Goal: Transaction & Acquisition: Purchase product/service

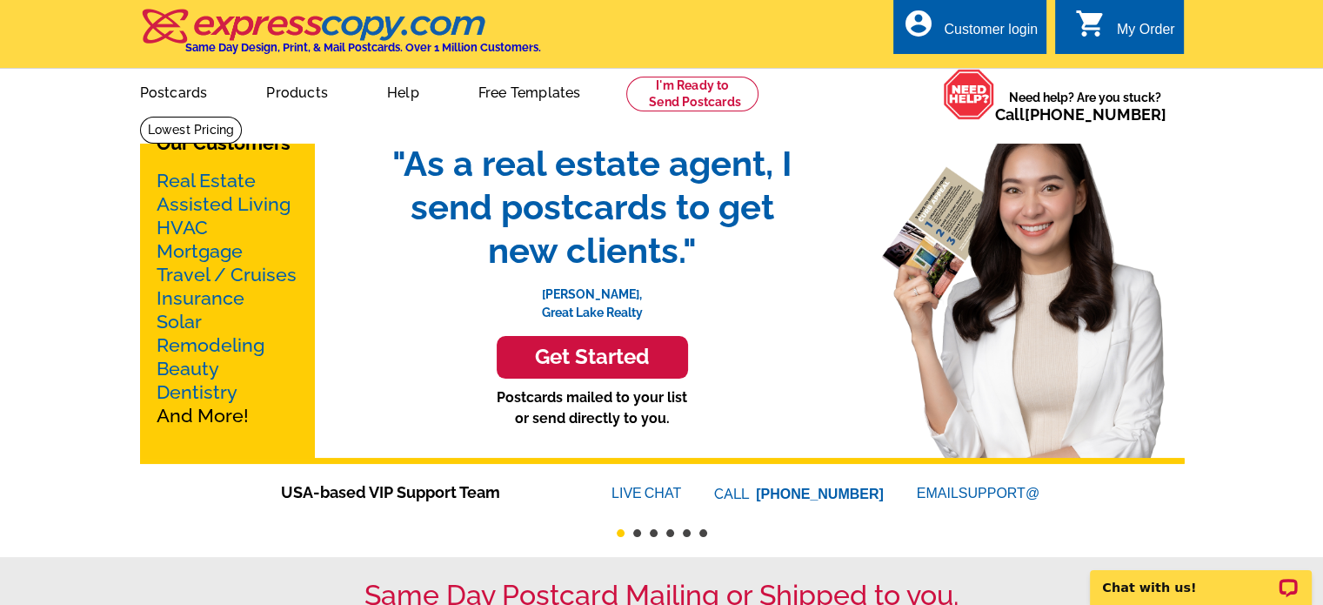
click at [211, 251] on link "Mortgage" at bounding box center [200, 251] width 86 height 22
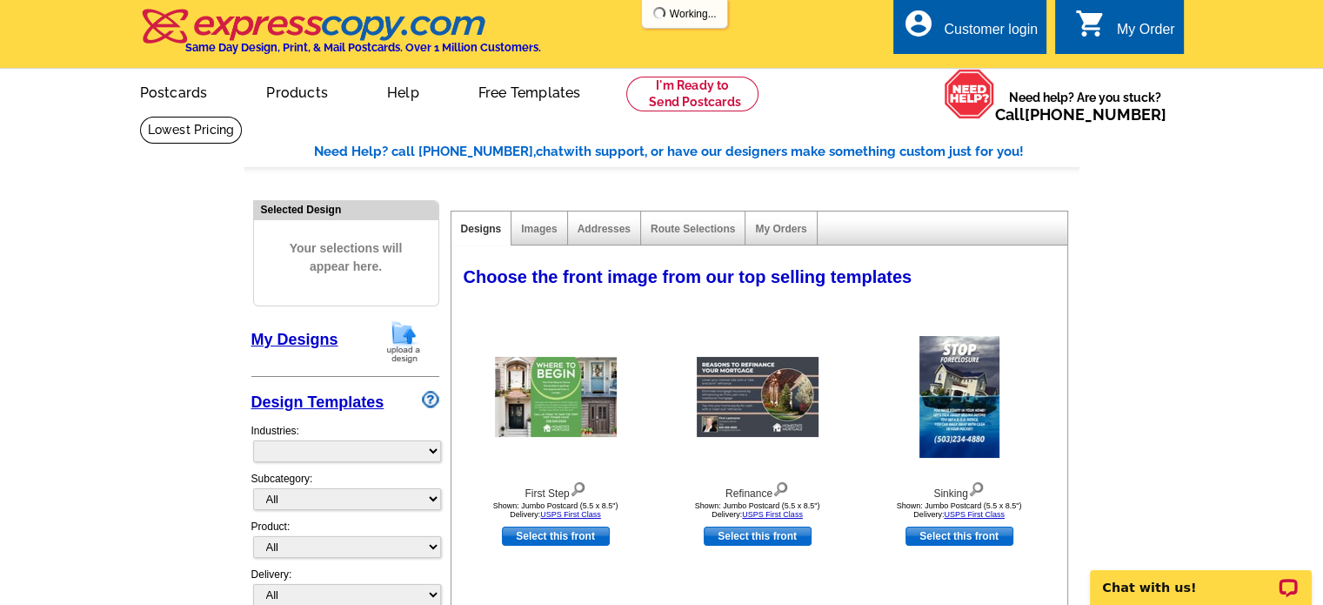
select select "774"
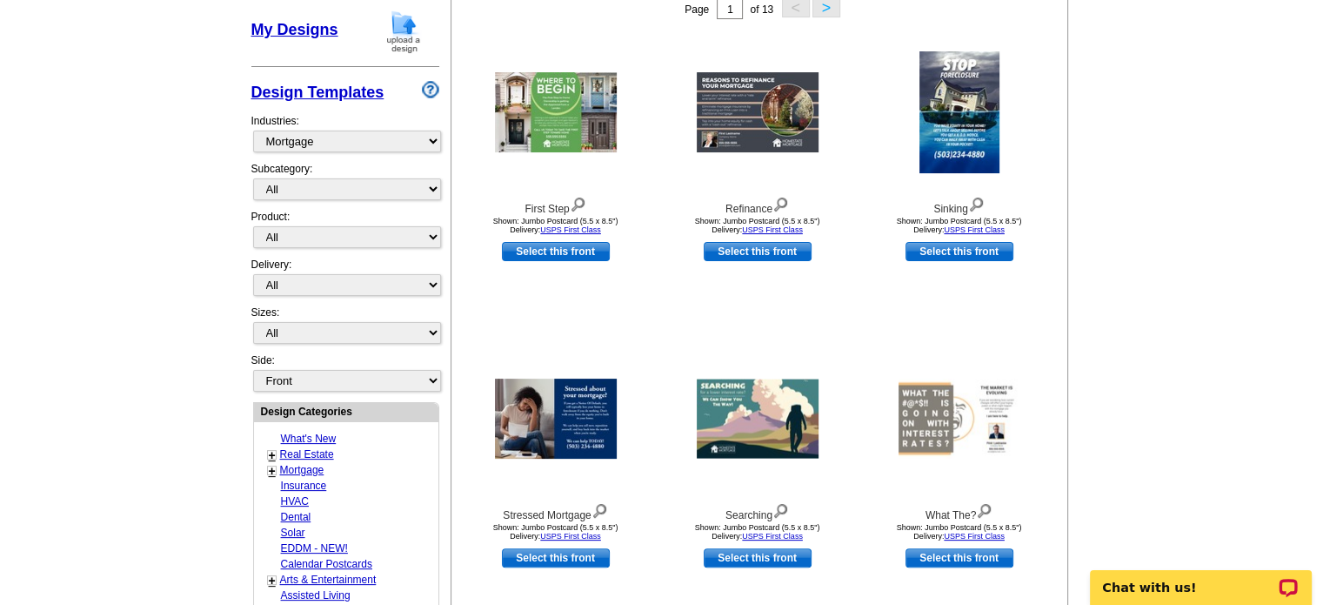
scroll to position [390, 0]
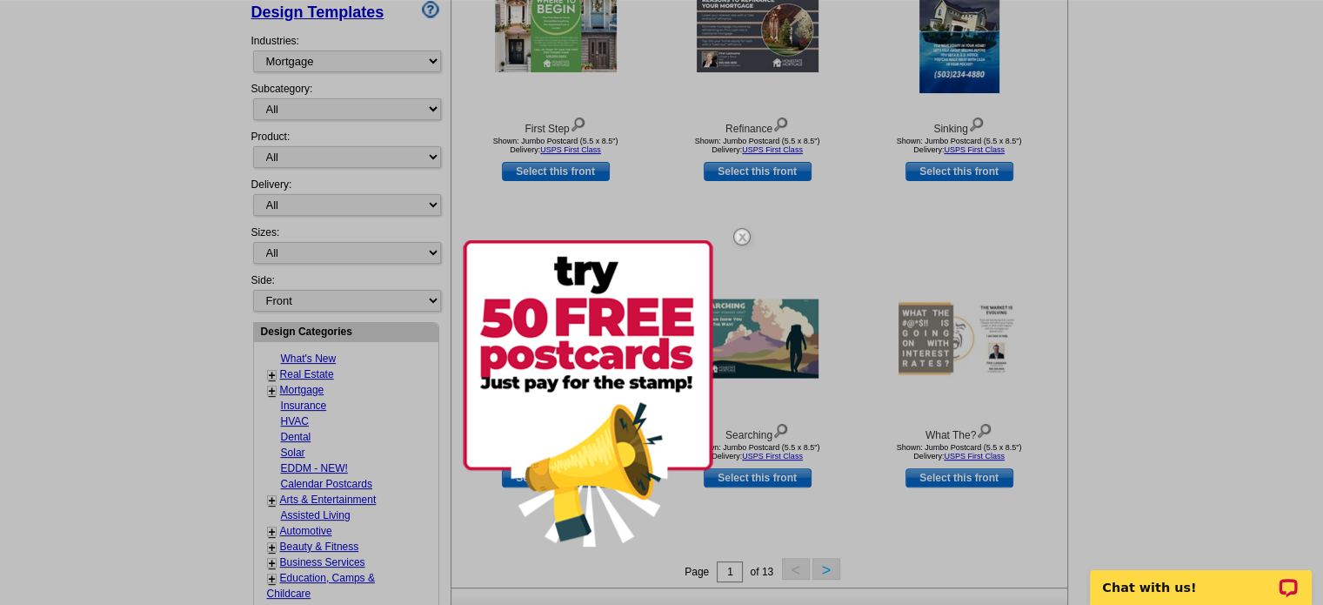
click at [746, 235] on img at bounding box center [742, 236] width 50 height 50
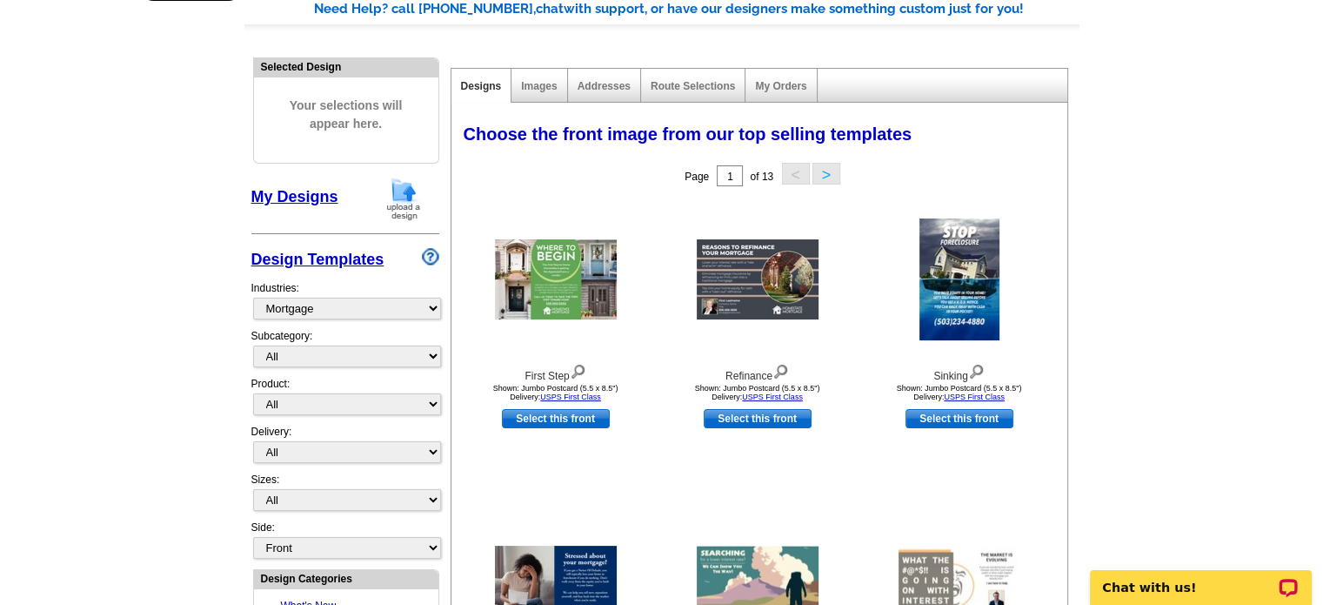
scroll to position [188, 0]
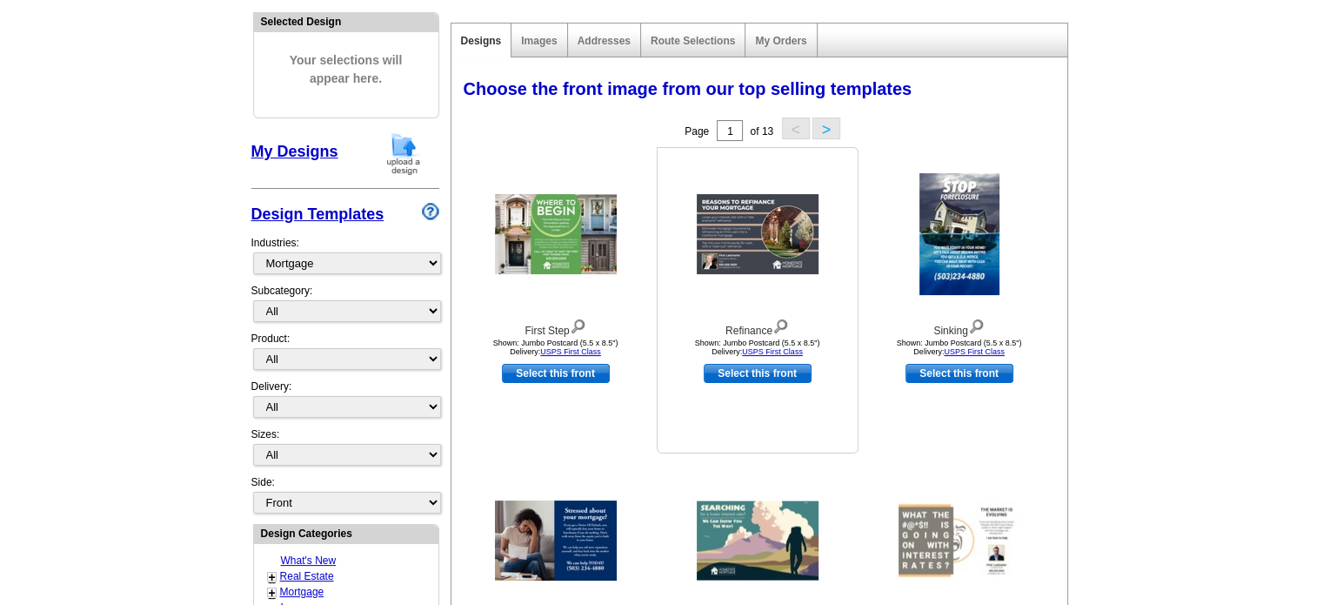
click at [780, 250] on img at bounding box center [758, 234] width 122 height 80
